Goal: Information Seeking & Learning: Learn about a topic

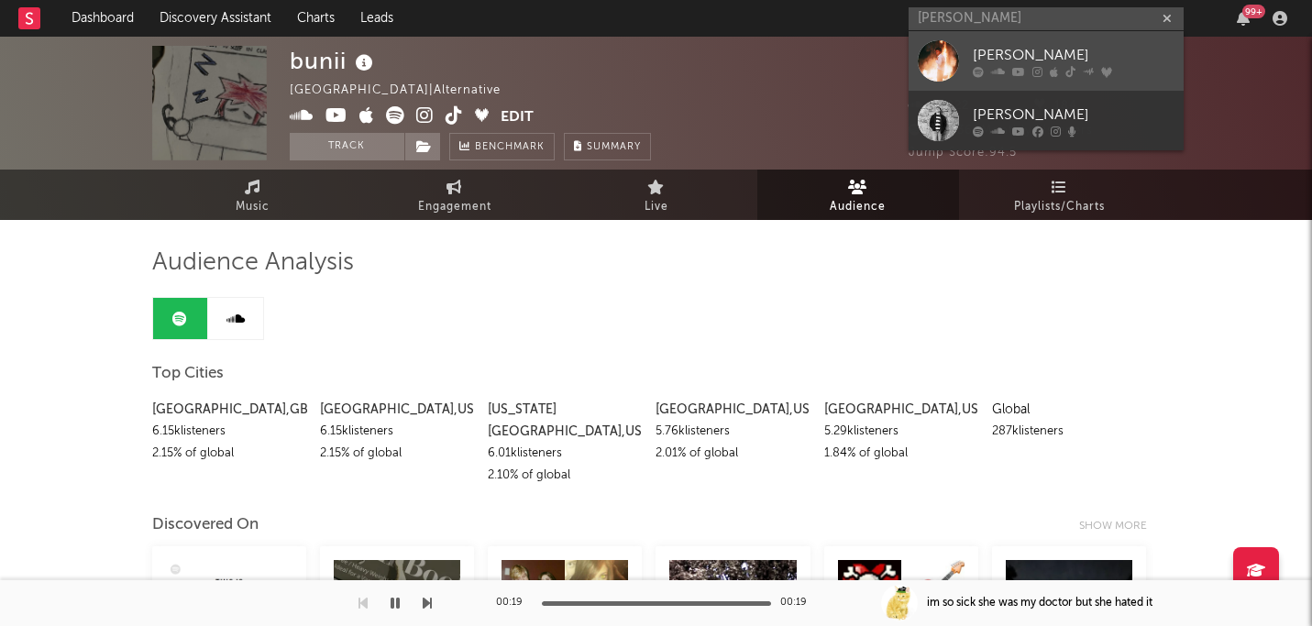
type input "[PERSON_NAME]"
click at [1073, 47] on div "[PERSON_NAME]" at bounding box center [1074, 55] width 202 height 22
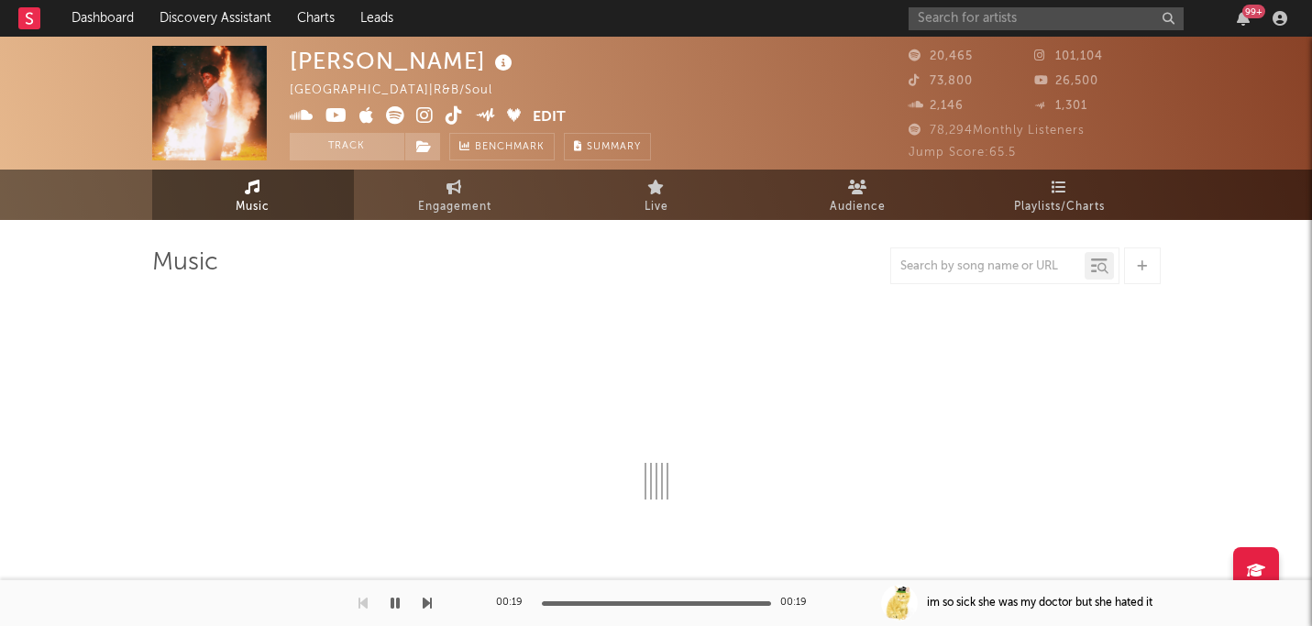
select select "6m"
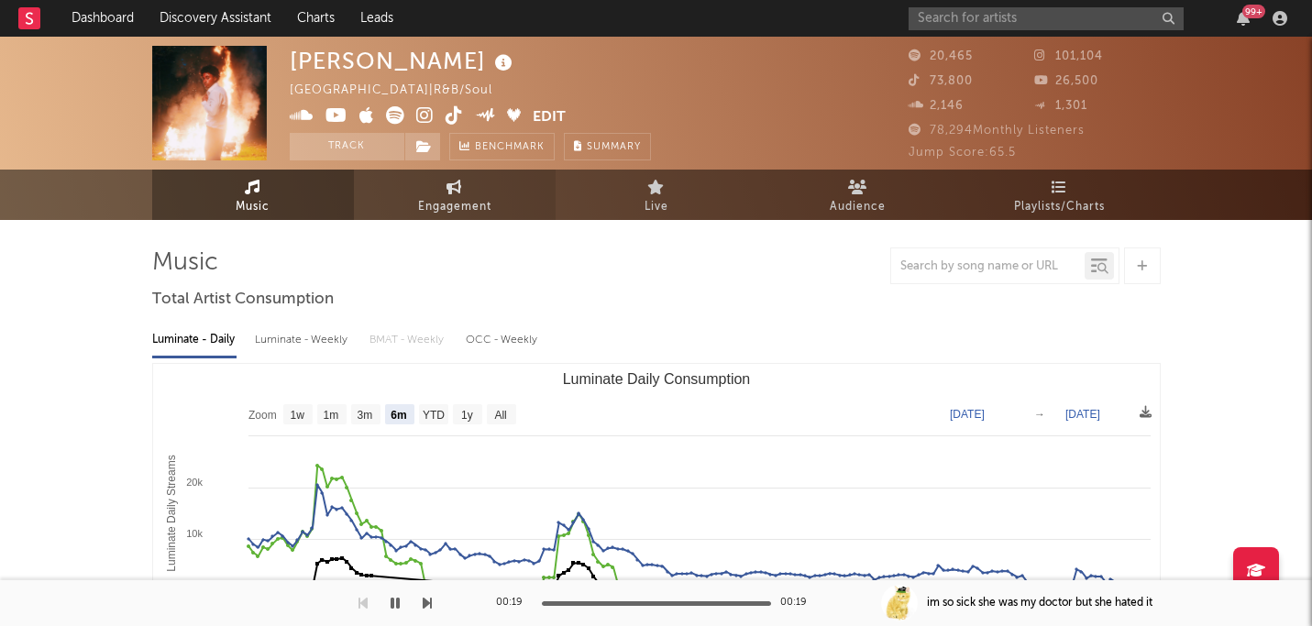
click at [473, 212] on span "Engagement" at bounding box center [454, 207] width 73 height 22
select select "1w"
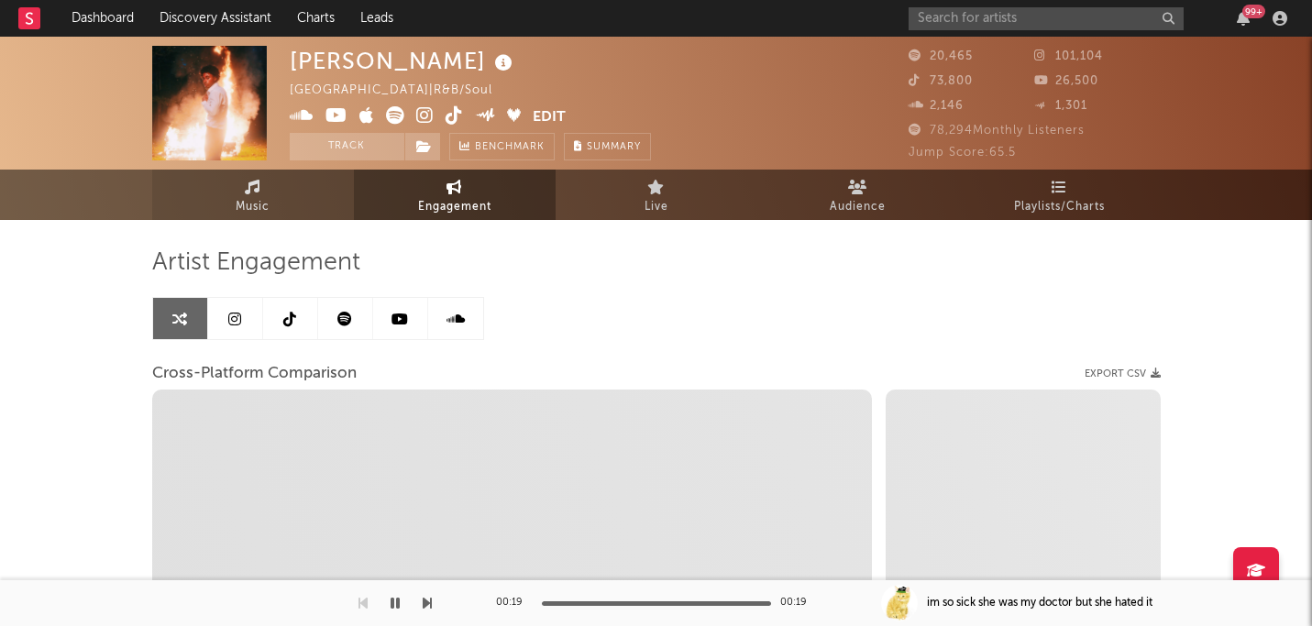
click at [220, 205] on link "Music" at bounding box center [253, 195] width 202 height 50
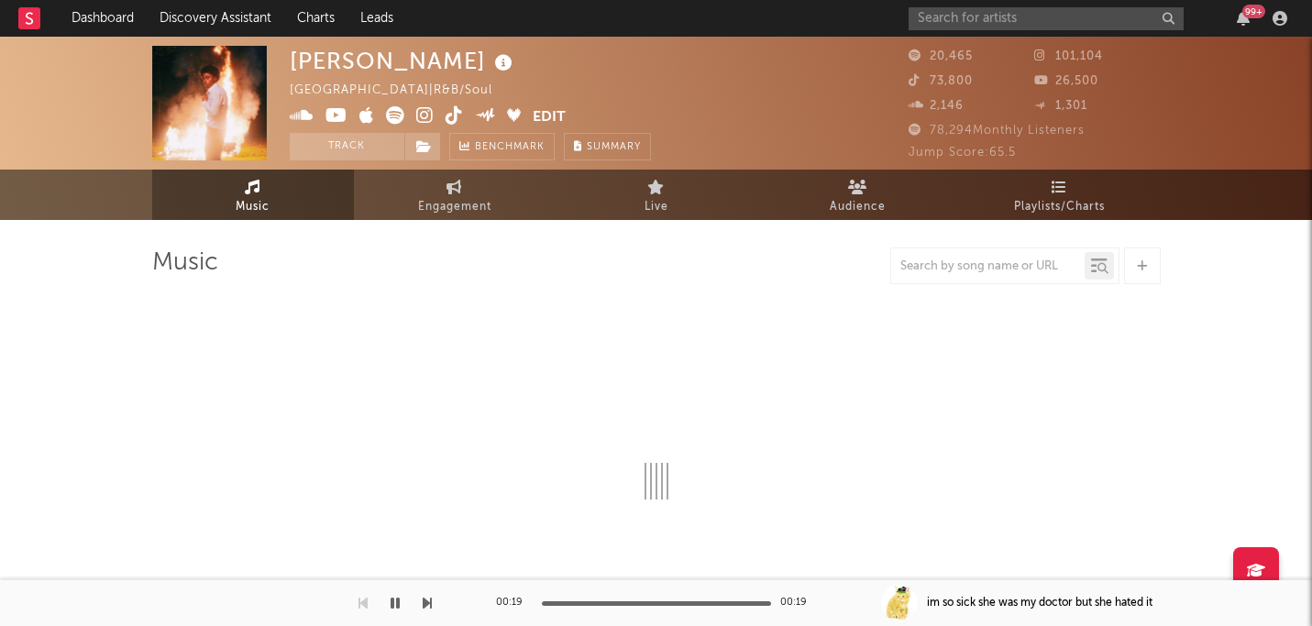
scroll to position [11, 0]
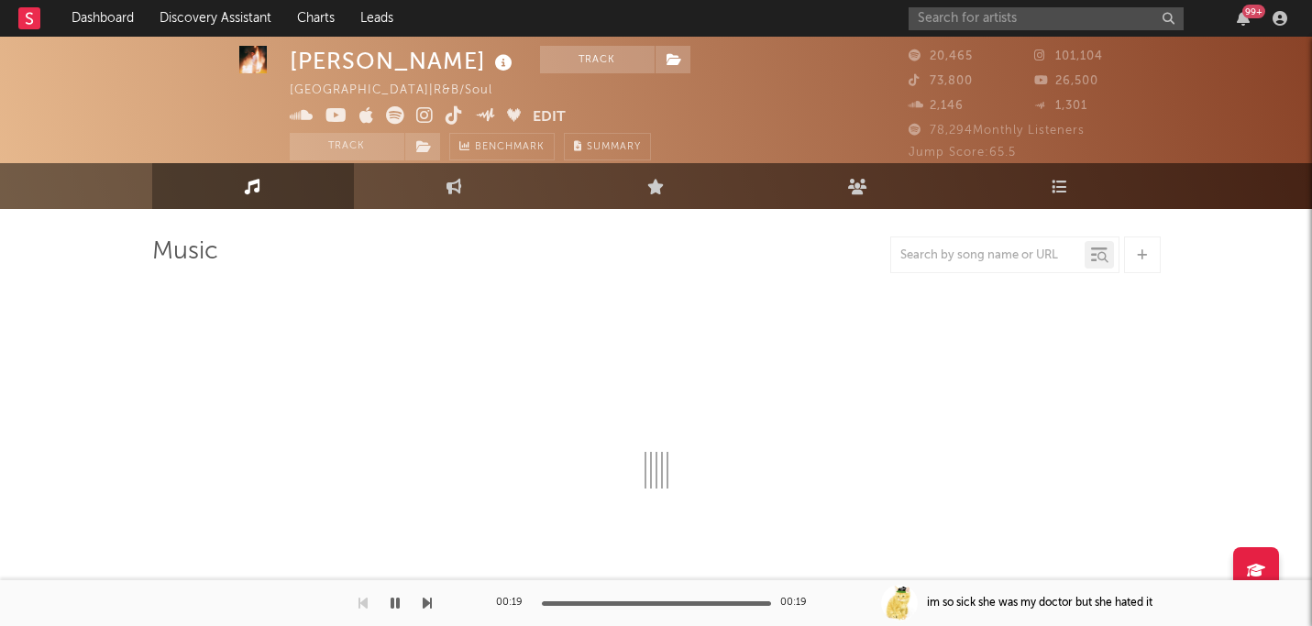
select select "6m"
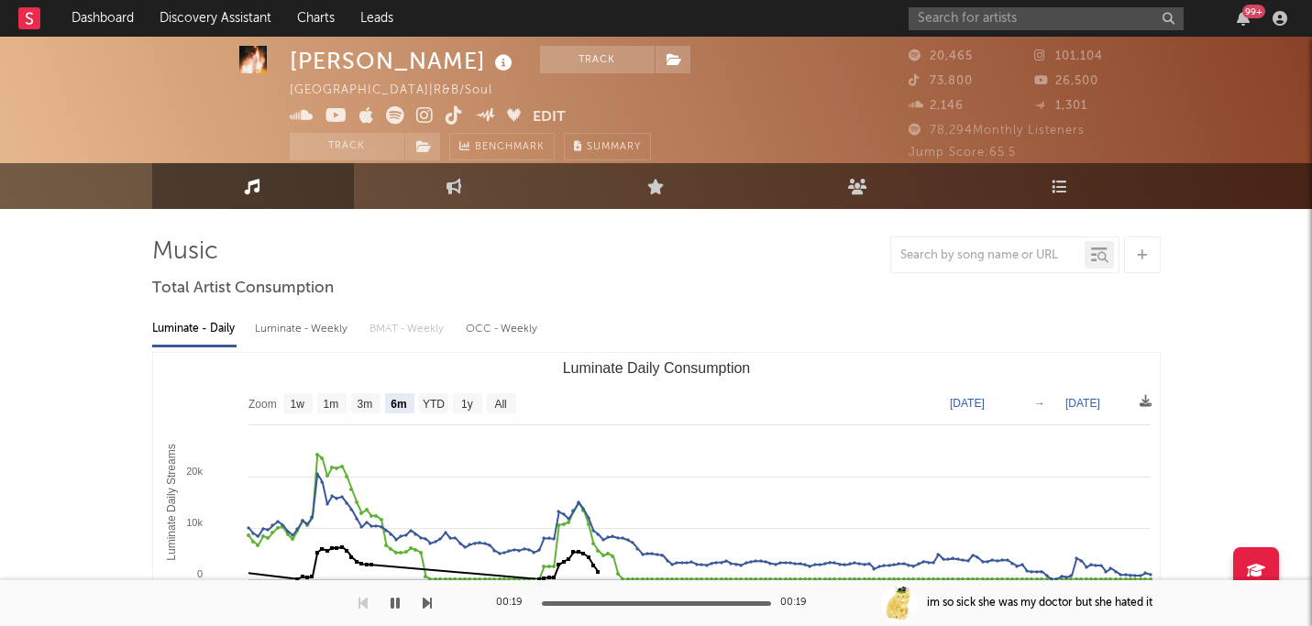
click at [391, 115] on icon at bounding box center [395, 115] width 18 height 18
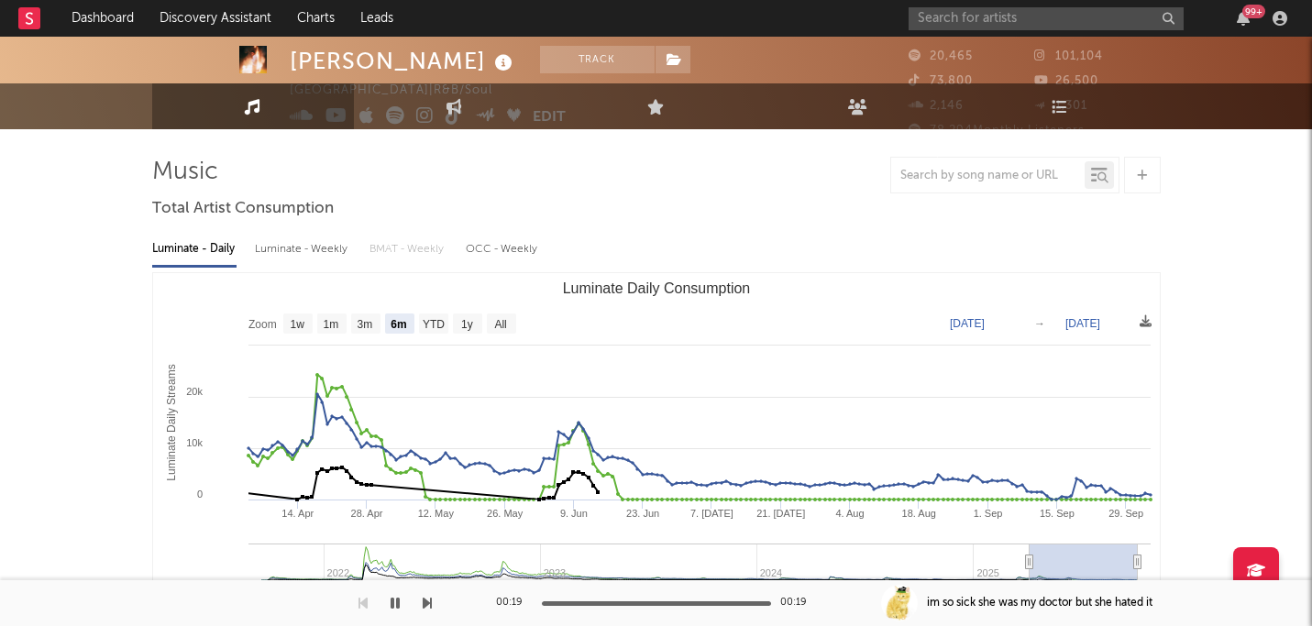
scroll to position [136, 0]
